Goal: Information Seeking & Learning: Learn about a topic

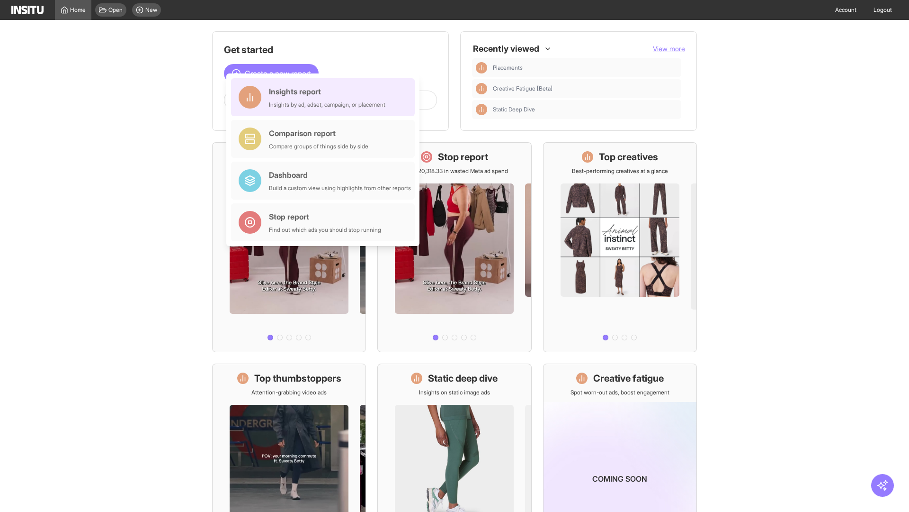
click at [325, 97] on div "Insights report Insights by ad, adset, campaign, or placement" at bounding box center [327, 97] width 117 height 23
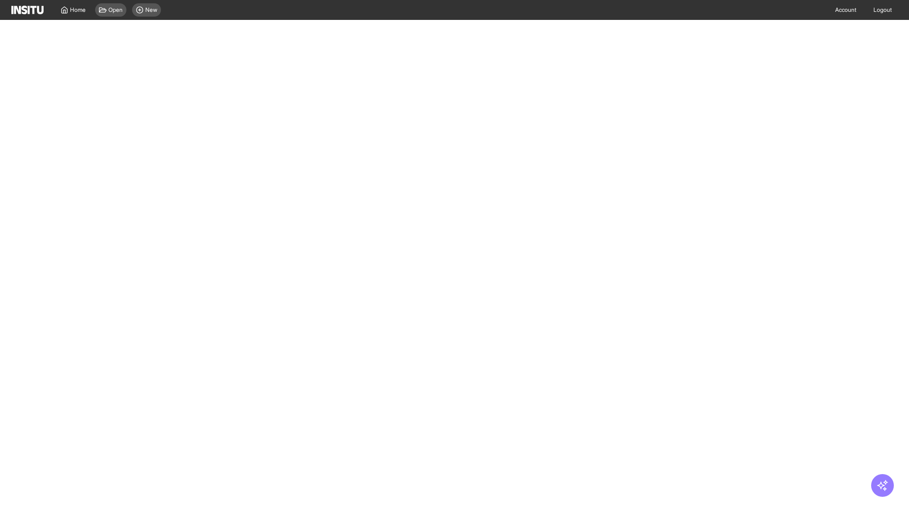
select select "**"
